Goal: Task Accomplishment & Management: Use online tool/utility

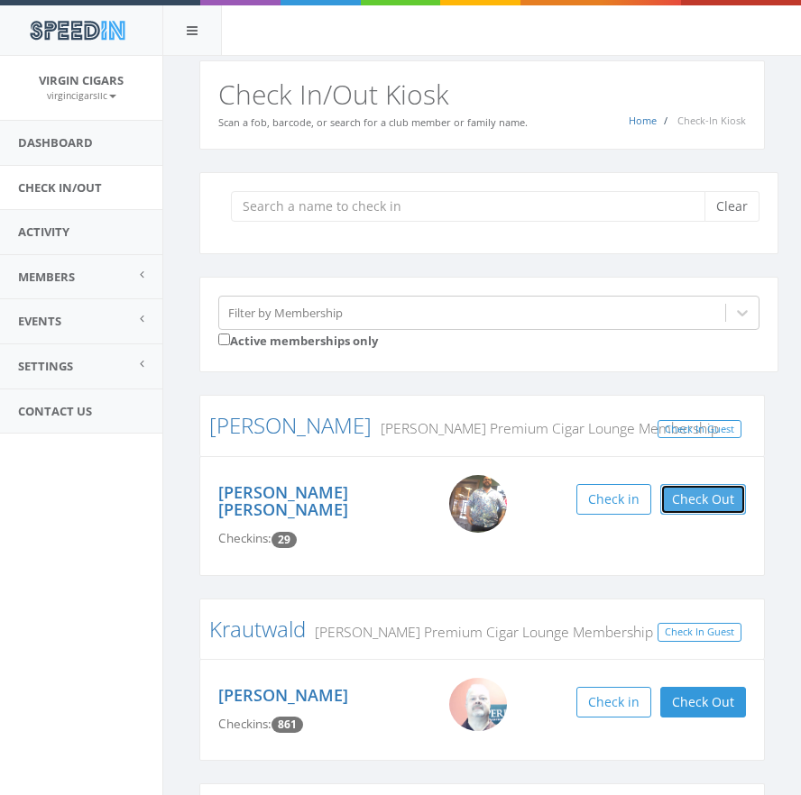
click at [726, 500] on button "Check Out" at bounding box center [703, 499] width 86 height 31
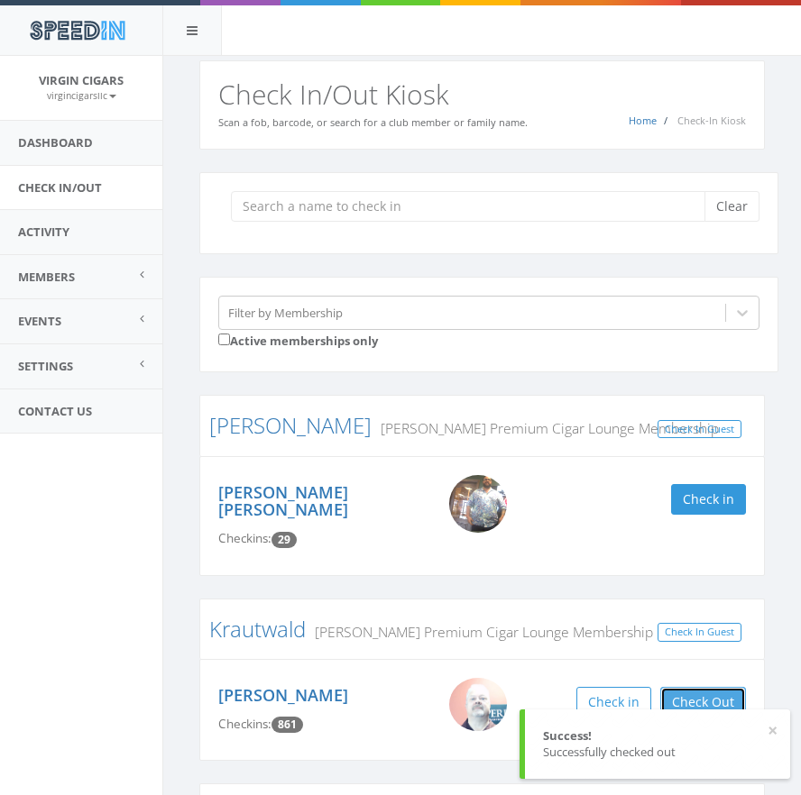
click at [672, 687] on button "Check Out" at bounding box center [703, 702] width 86 height 31
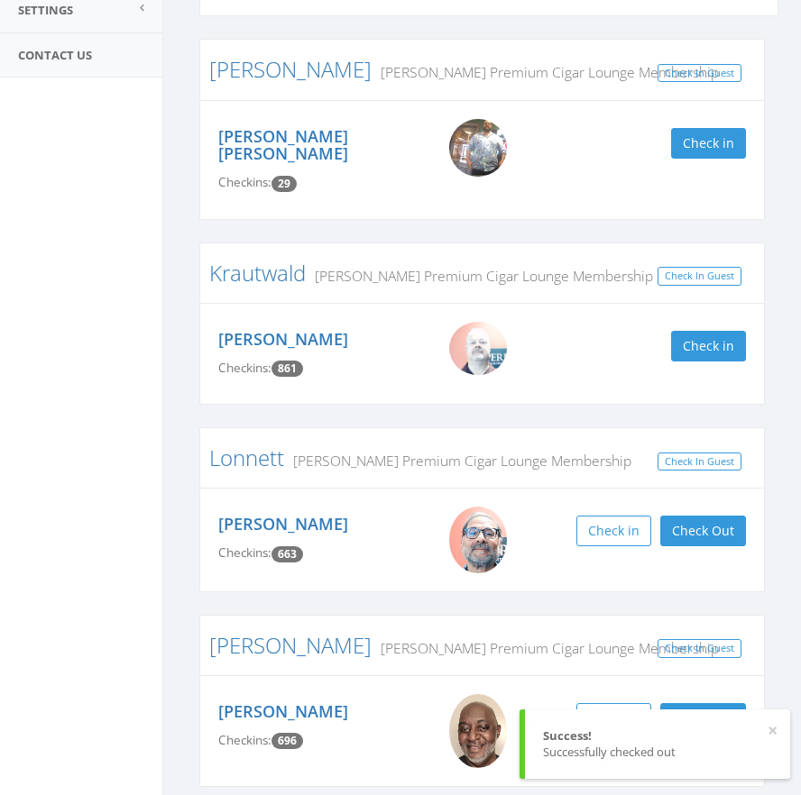
scroll to position [357, 0]
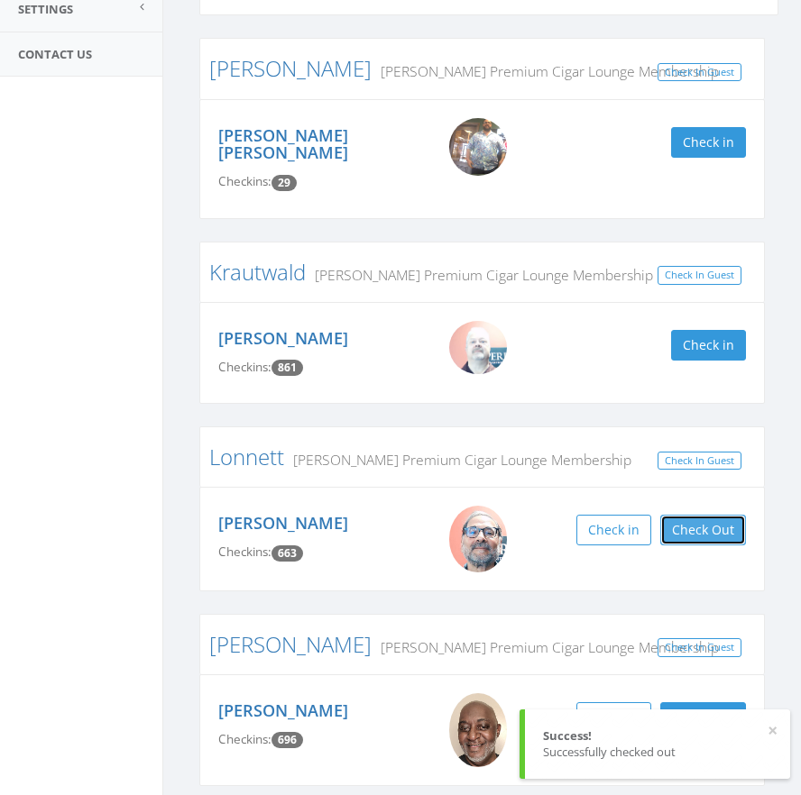
click at [684, 515] on button "Check Out" at bounding box center [703, 530] width 86 height 31
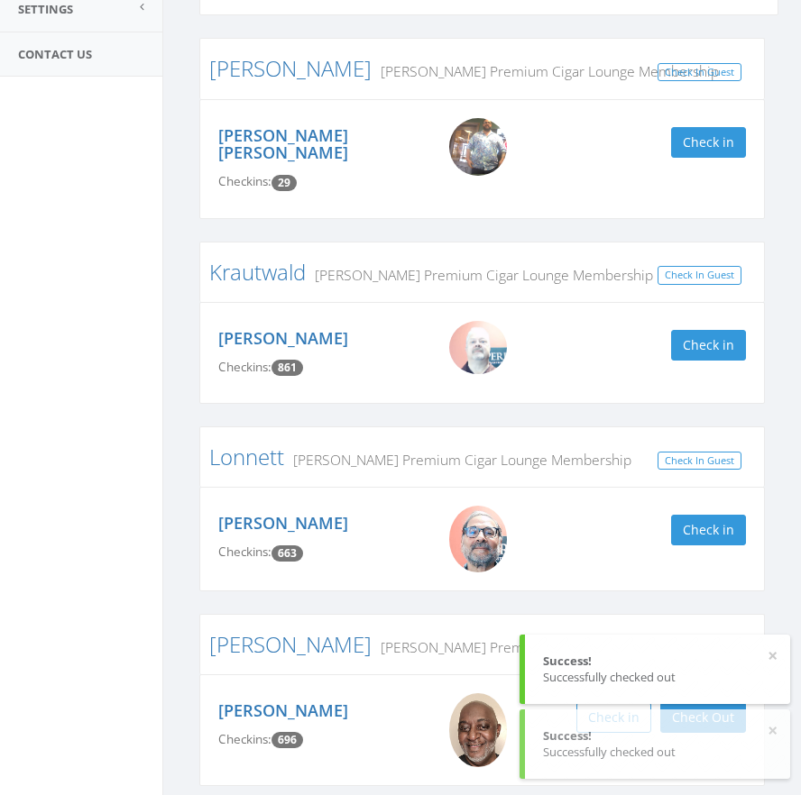
scroll to position [412, 0]
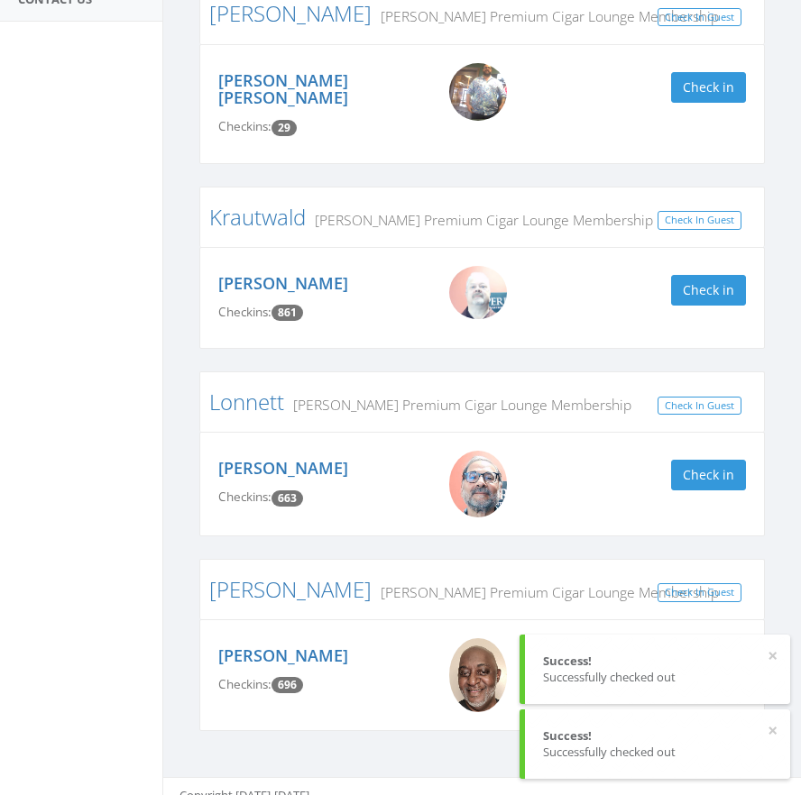
click at [687, 647] on button "Check Out" at bounding box center [703, 662] width 86 height 31
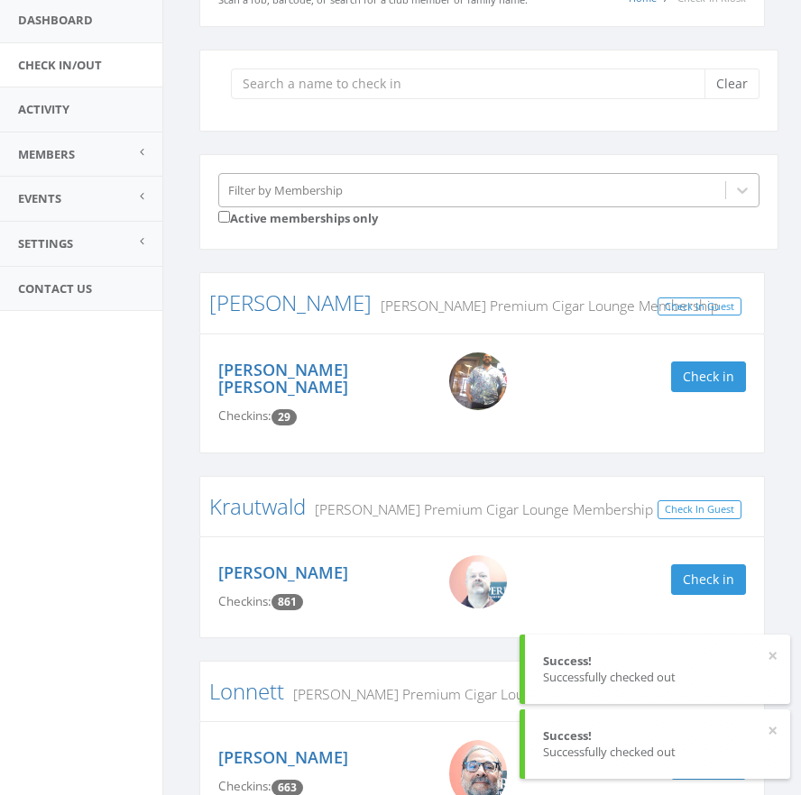
scroll to position [118, 0]
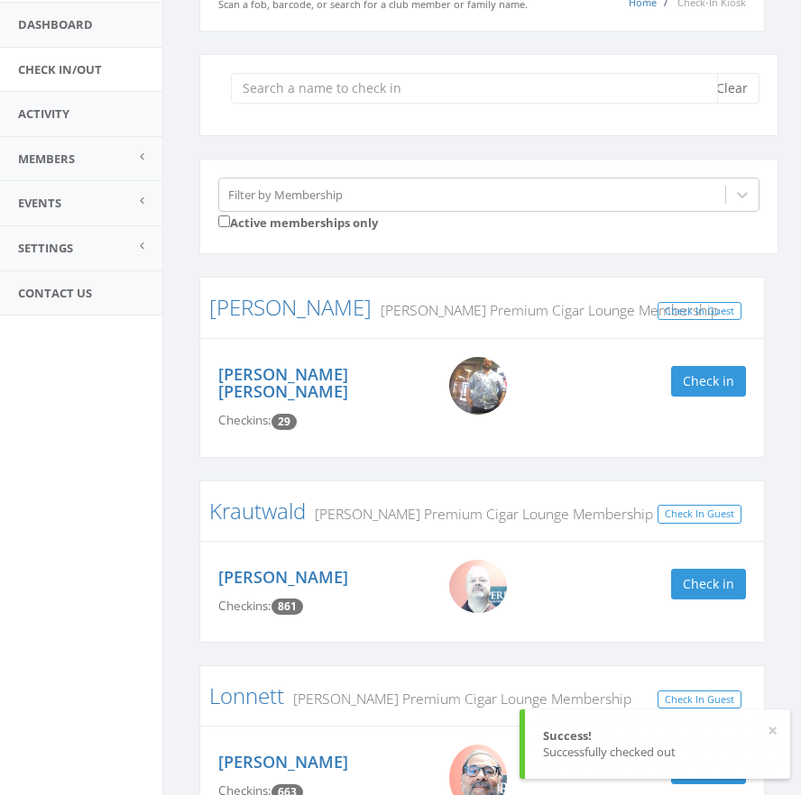
click at [391, 97] on input "search" at bounding box center [474, 88] width 487 height 31
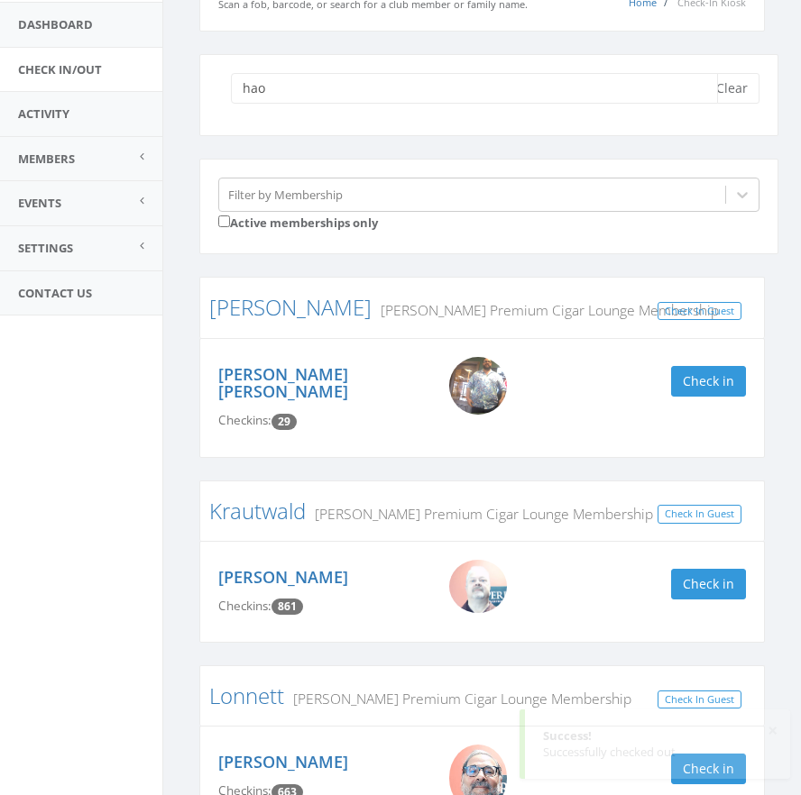
scroll to position [1, 0]
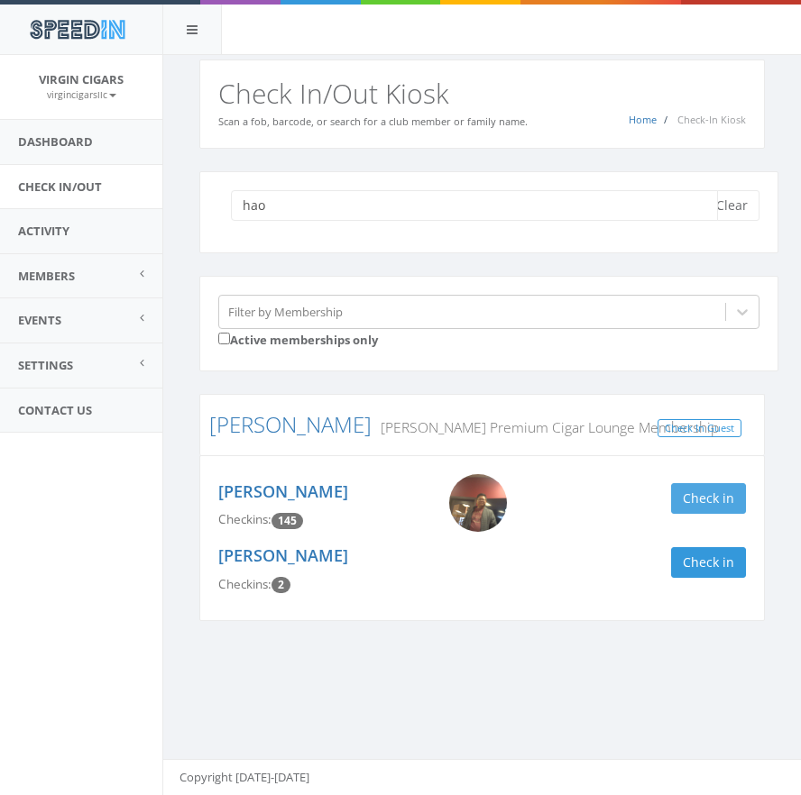
type input "hao"
click at [702, 493] on button "Check in" at bounding box center [708, 498] width 75 height 31
click at [697, 509] on button "Check Out" at bounding box center [703, 498] width 86 height 31
click at [737, 208] on button "Clear" at bounding box center [731, 205] width 55 height 31
